Goal: Complete application form

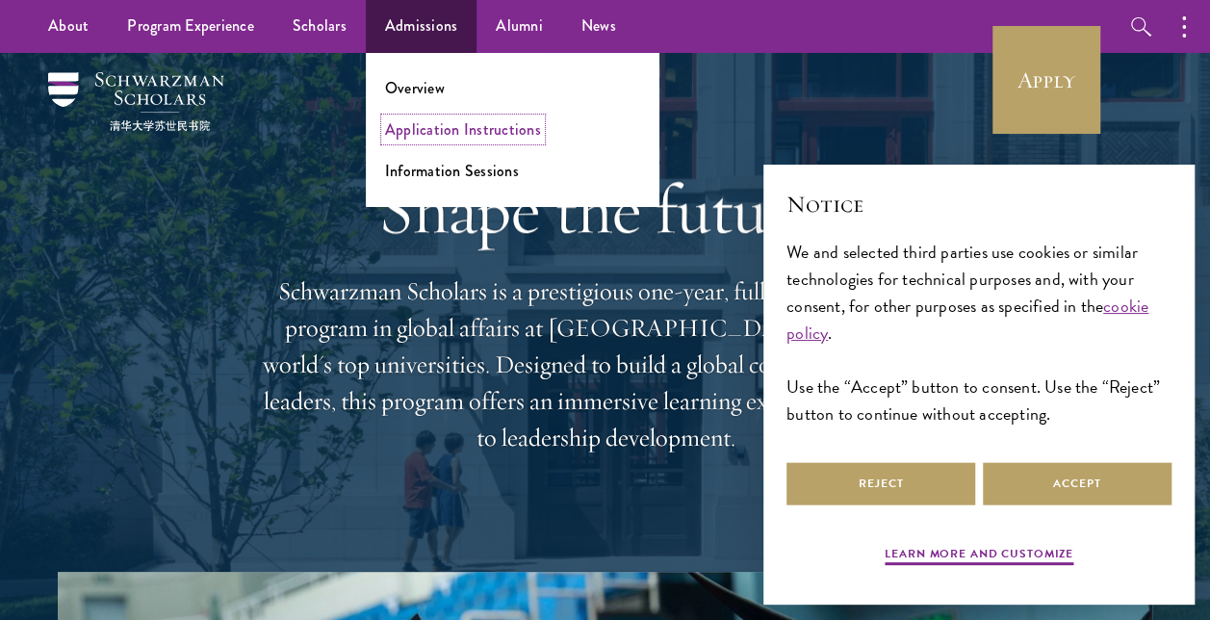
click at [523, 129] on link "Application Instructions" at bounding box center [463, 129] width 156 height 22
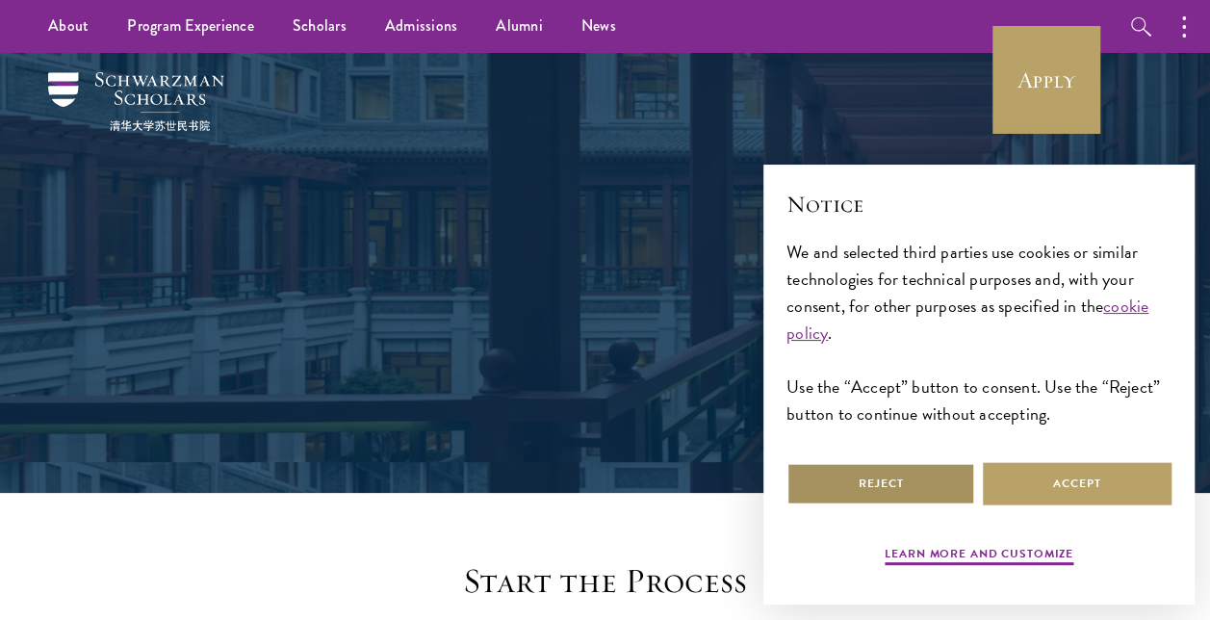
click at [915, 493] on button "Reject" at bounding box center [880, 483] width 189 height 43
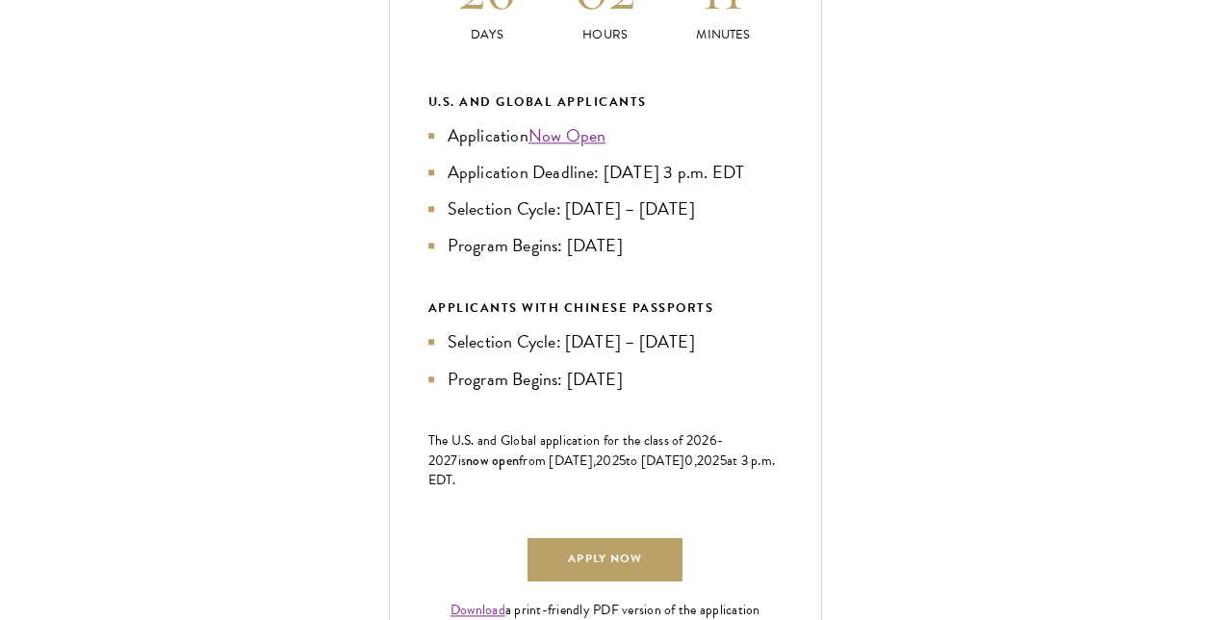
scroll to position [955, 0]
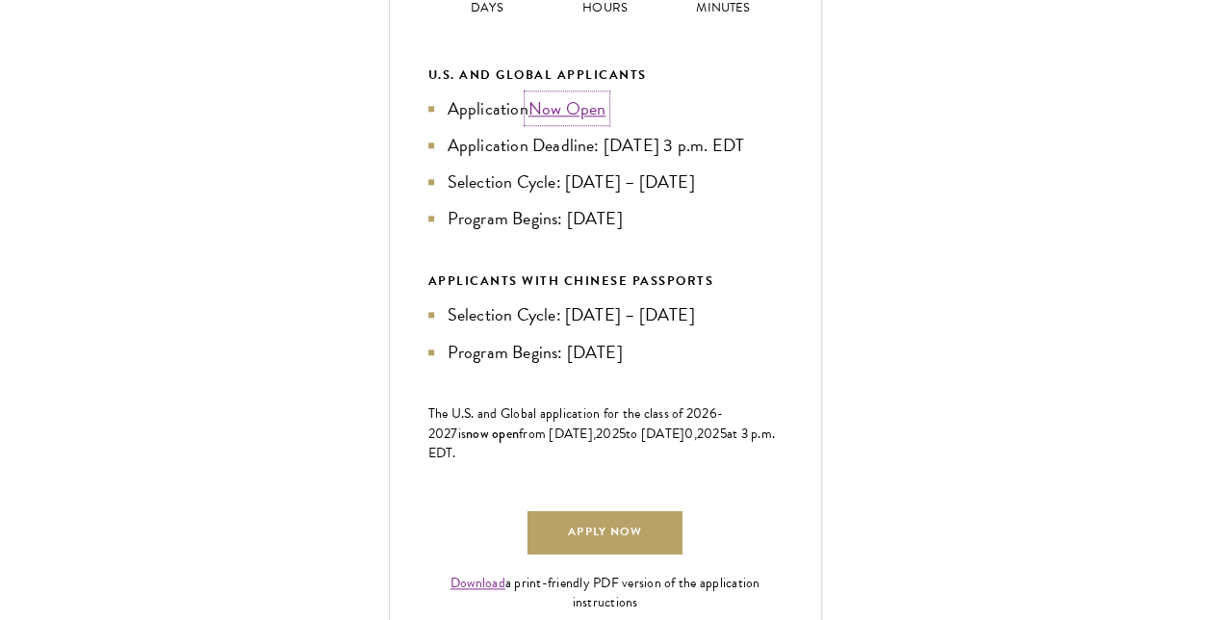
click at [573, 121] on link "Now Open" at bounding box center [567, 108] width 78 height 26
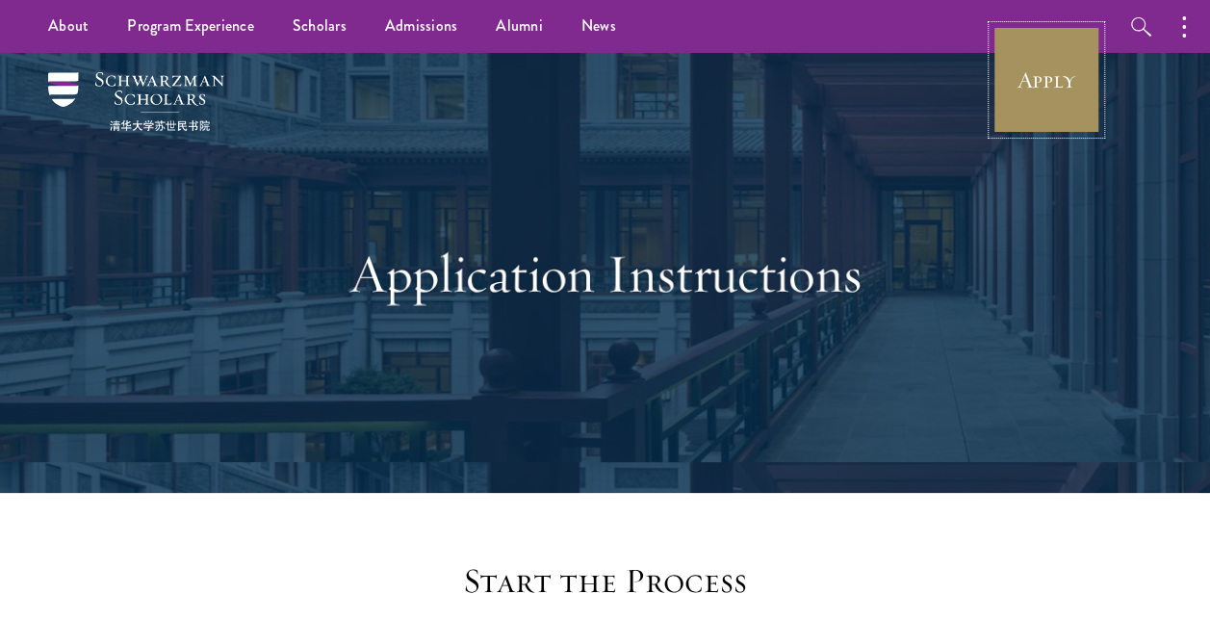
click at [1034, 79] on link "Apply" at bounding box center [1046, 80] width 108 height 108
